Goal: Task Accomplishment & Management: Manage account settings

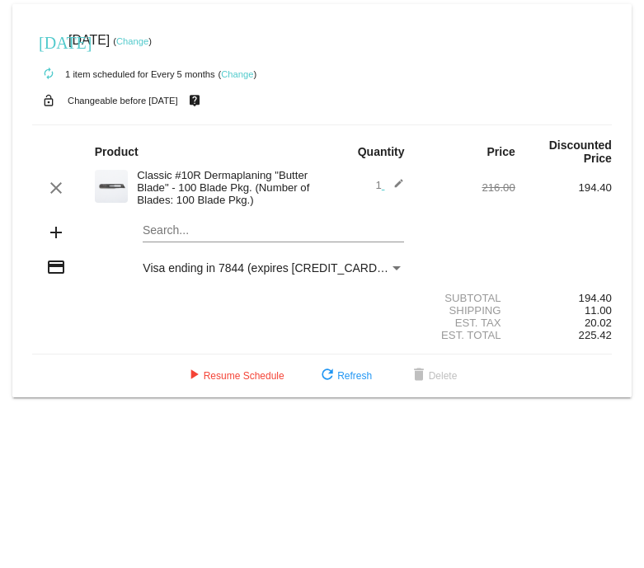
click at [148, 42] on link "Change" at bounding box center [132, 41] width 32 height 10
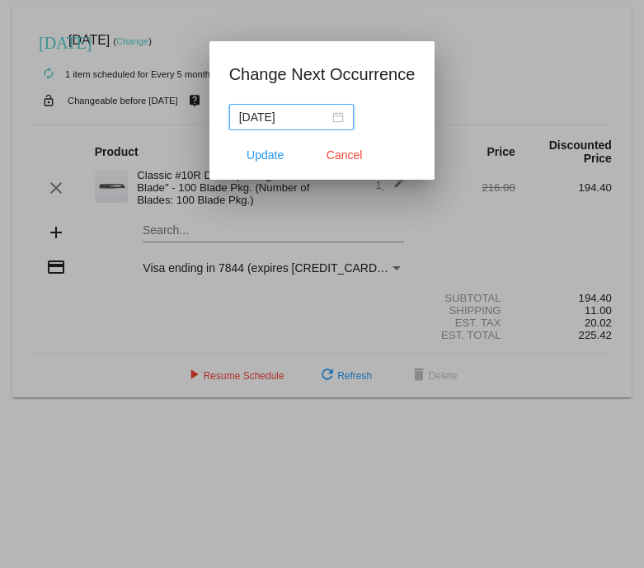
click at [285, 121] on input "[DATE]" at bounding box center [284, 117] width 90 height 18
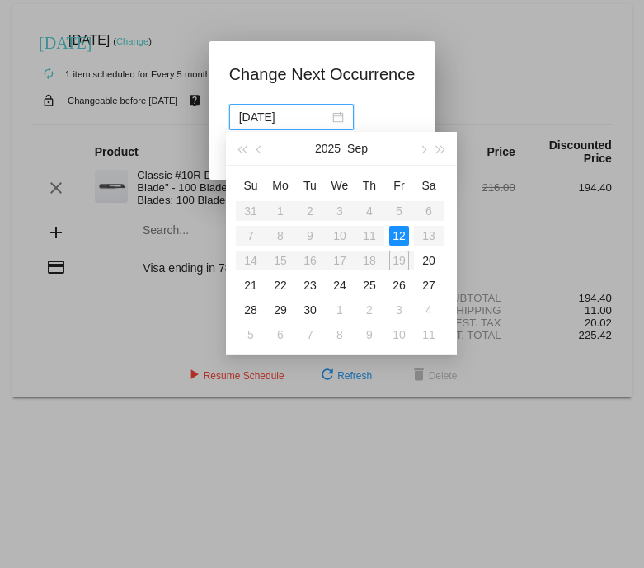
click at [401, 261] on table "Su Mo Tu We Th Fr Sa 31 1 2 3 4 5 6 7 8 9 10 11 12 13 14 15 16 17 18 19 20 21 2…" at bounding box center [340, 259] width 208 height 175
click at [379, 106] on div "[DATE]" at bounding box center [322, 117] width 186 height 26
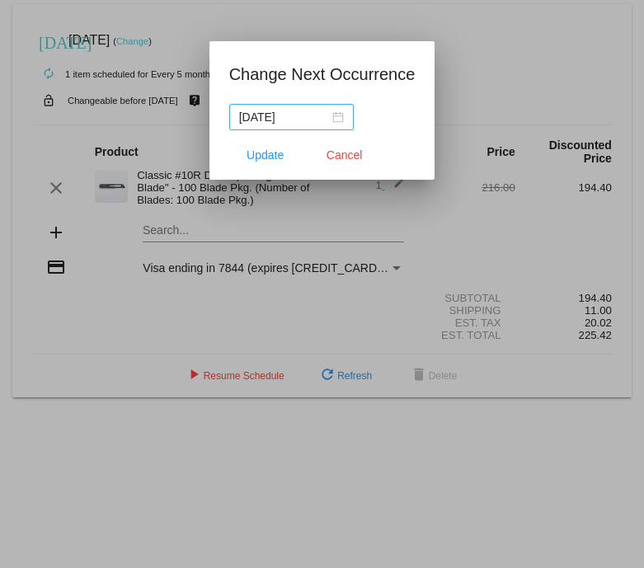
click at [328, 117] on div "[DATE]" at bounding box center [291, 117] width 105 height 18
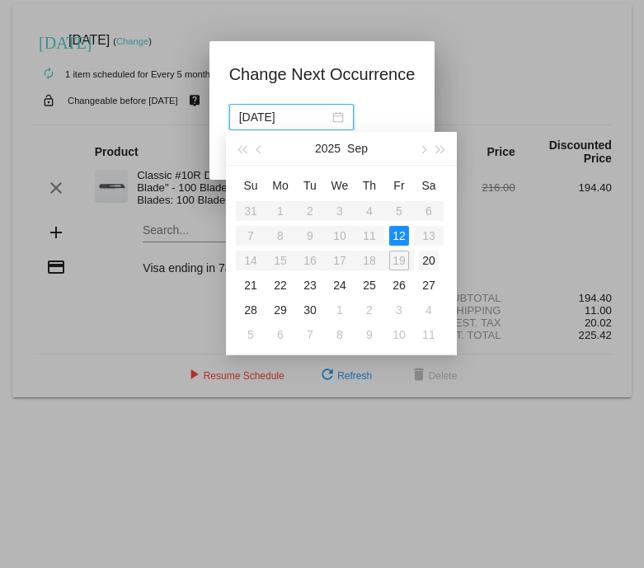
click at [429, 265] on div "20" at bounding box center [429, 261] width 20 height 20
type input "[DATE]"
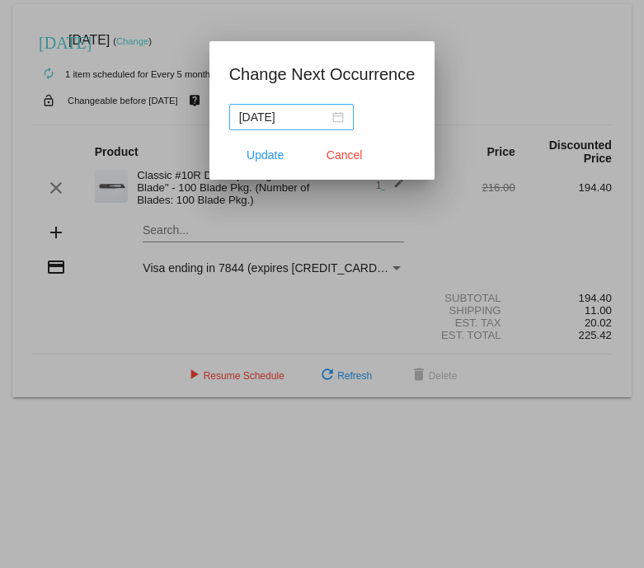
click at [321, 119] on div "[DATE]" at bounding box center [291, 117] width 105 height 18
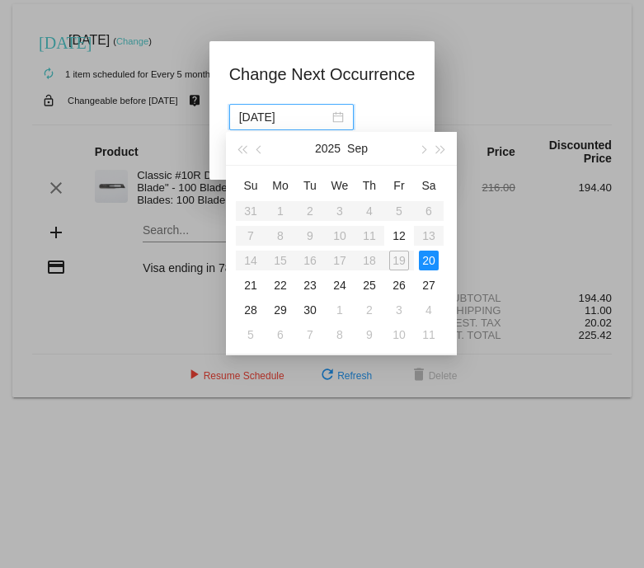
click at [375, 85] on h1 "Change Next Occurrence" at bounding box center [322, 74] width 186 height 26
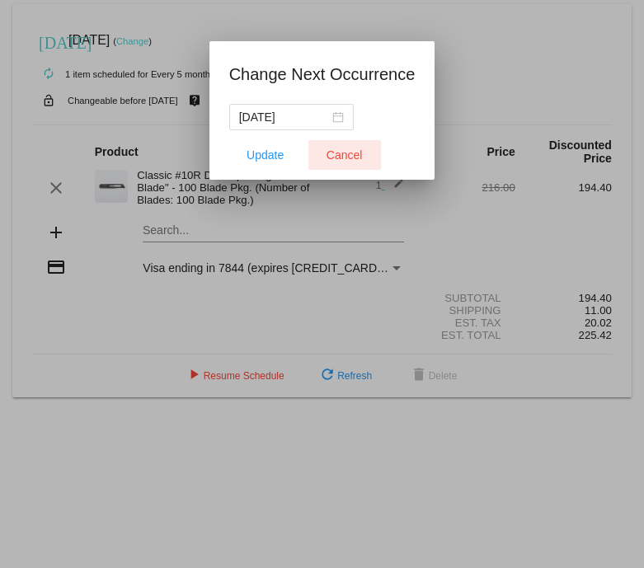
click at [347, 153] on span "Cancel" at bounding box center [345, 154] width 36 height 13
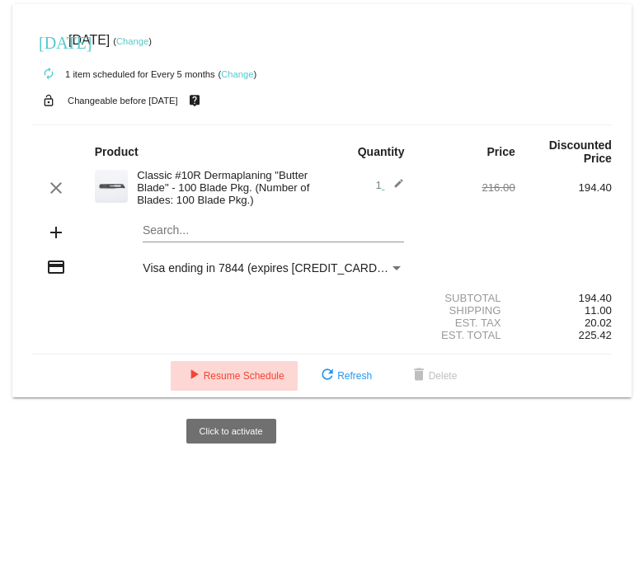
click at [216, 382] on span "play_arrow Resume Schedule" at bounding box center [234, 376] width 101 height 12
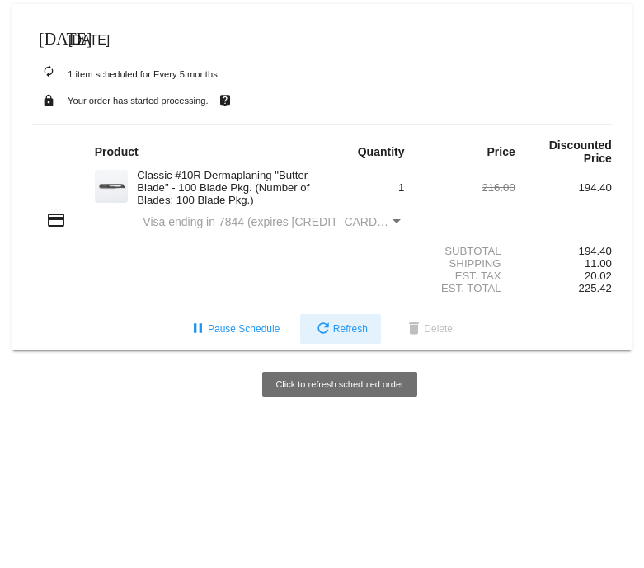
click at [336, 334] on span "refresh Refresh" at bounding box center [340, 329] width 54 height 12
